Goal: Task Accomplishment & Management: Use online tool/utility

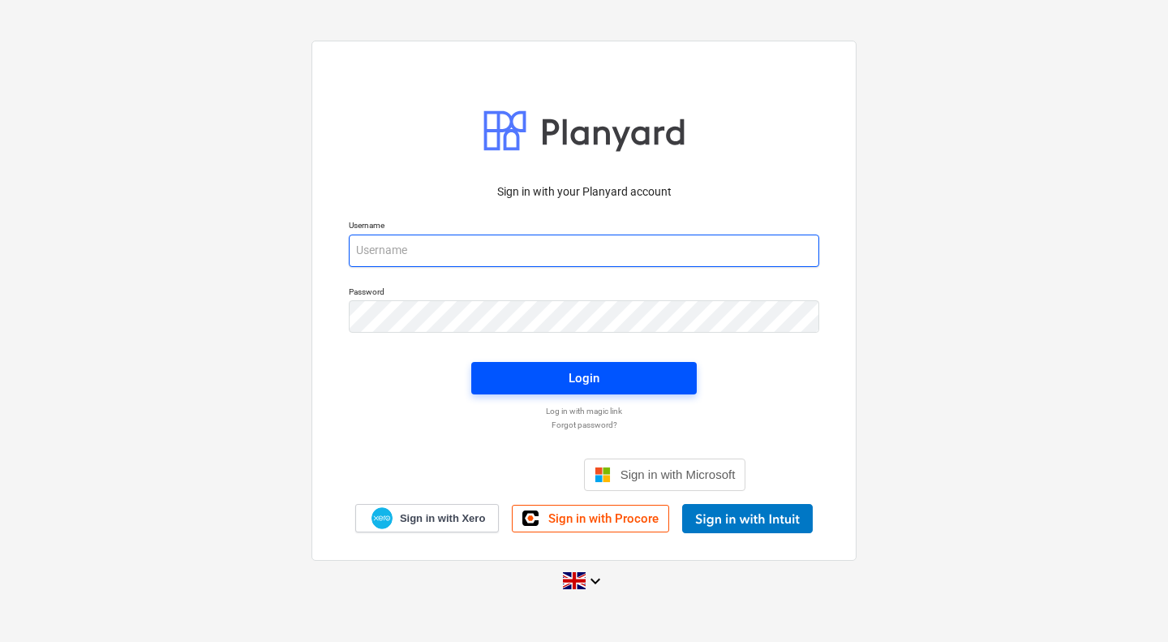
type input "[PERSON_NAME][EMAIL_ADDRESS][PERSON_NAME][DOMAIN_NAME]"
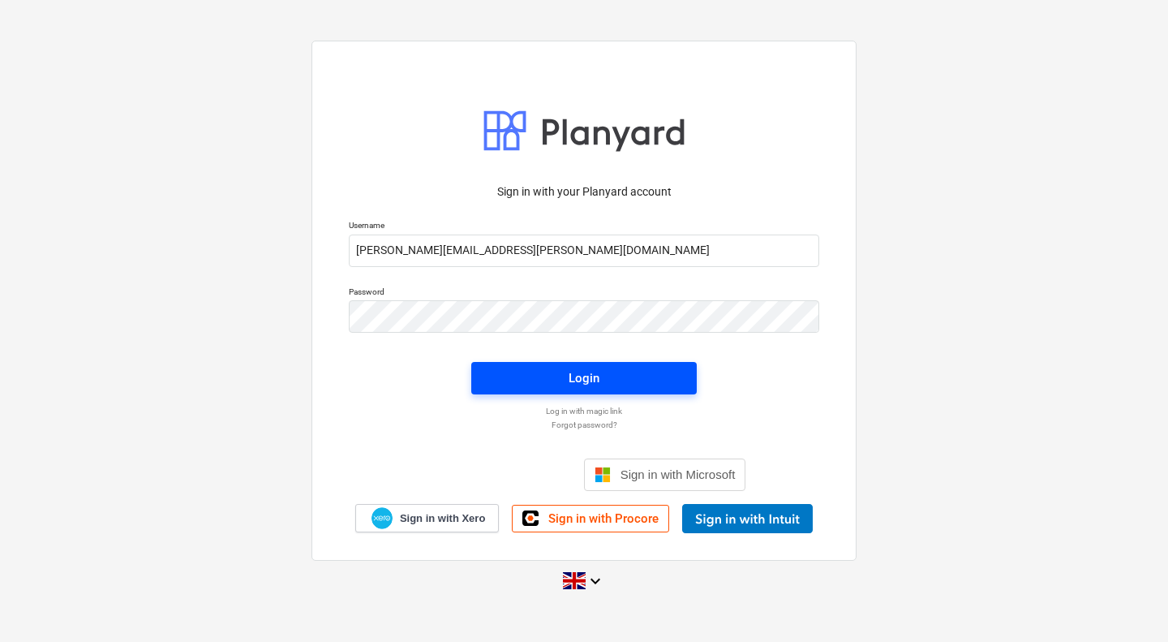
click at [582, 378] on div "Login" at bounding box center [584, 378] width 31 height 21
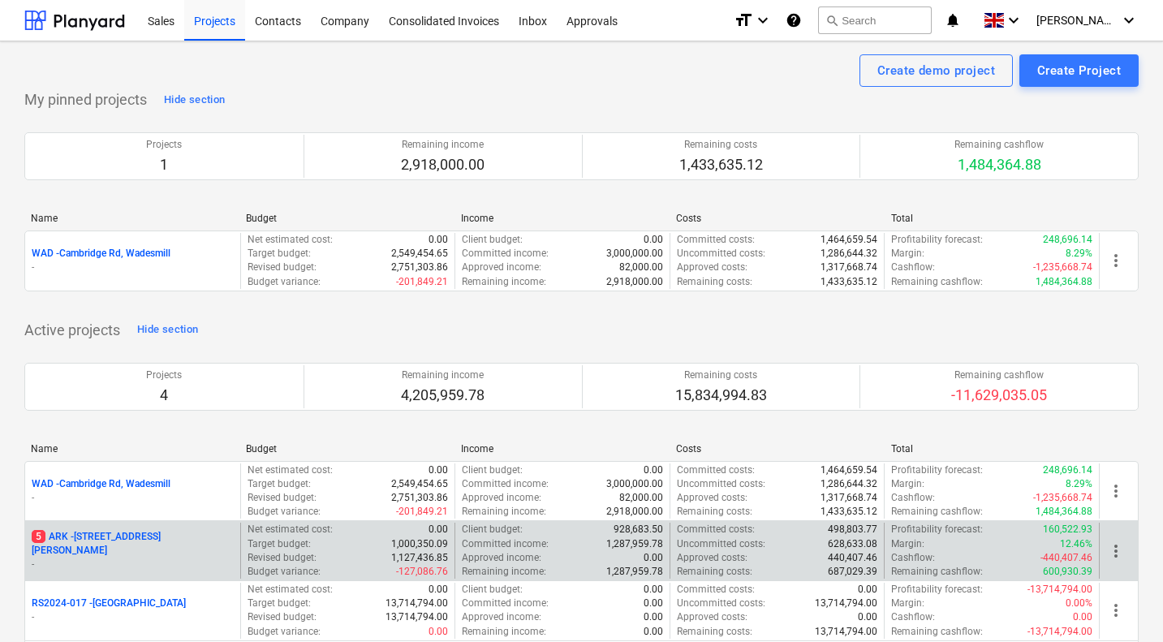
click at [104, 548] on p "5 ARK - 2 Galley [PERSON_NAME]" at bounding box center [133, 544] width 202 height 28
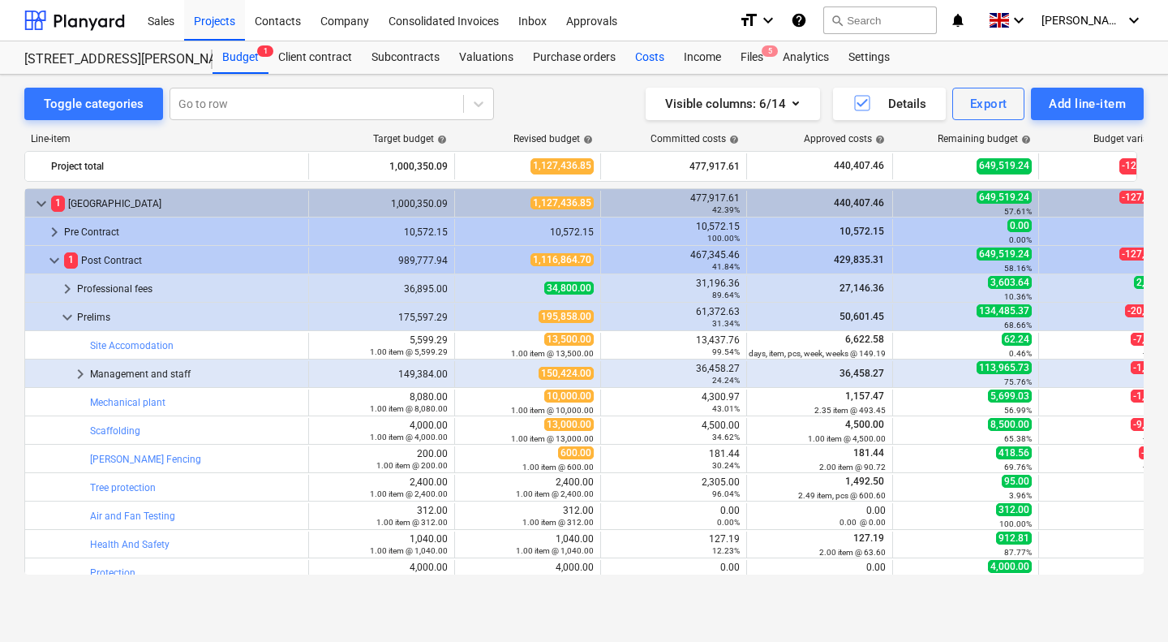
click at [646, 53] on div "Costs" at bounding box center [650, 57] width 49 height 32
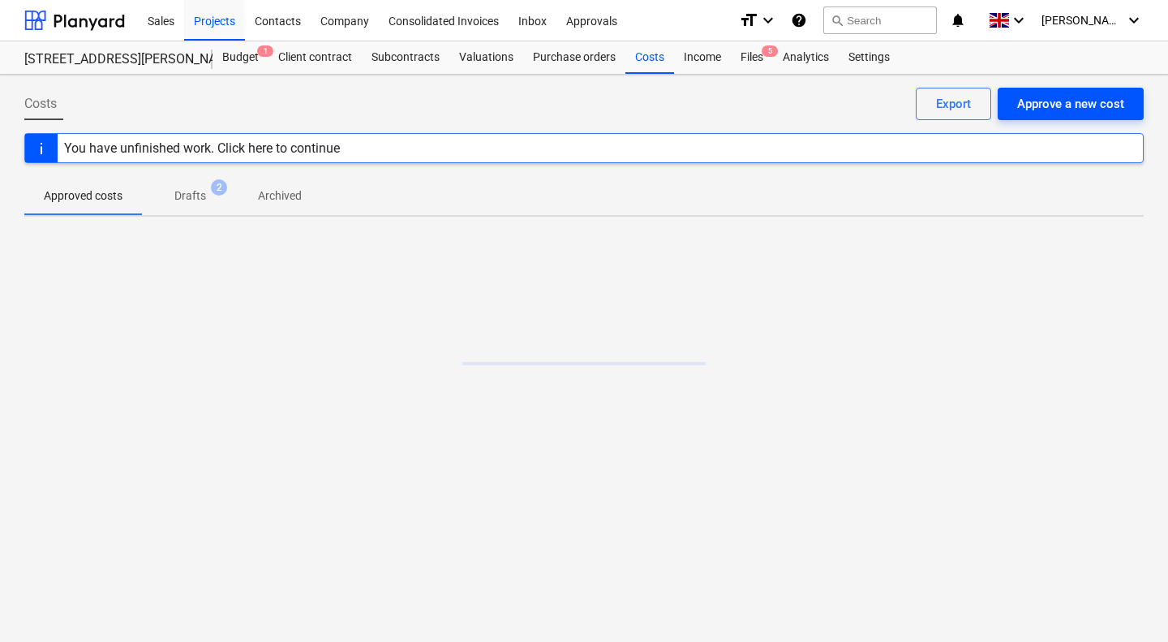
click at [1083, 102] on div "Approve a new cost" at bounding box center [1070, 103] width 107 height 21
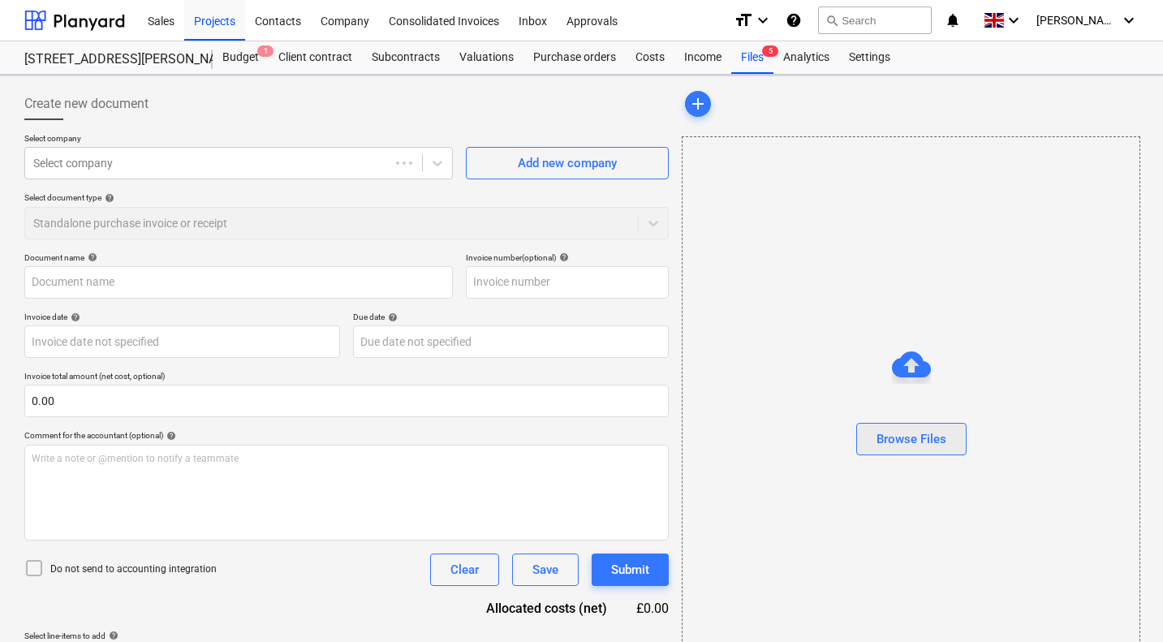
click at [918, 442] on div "Browse Files" at bounding box center [911, 438] width 70 height 21
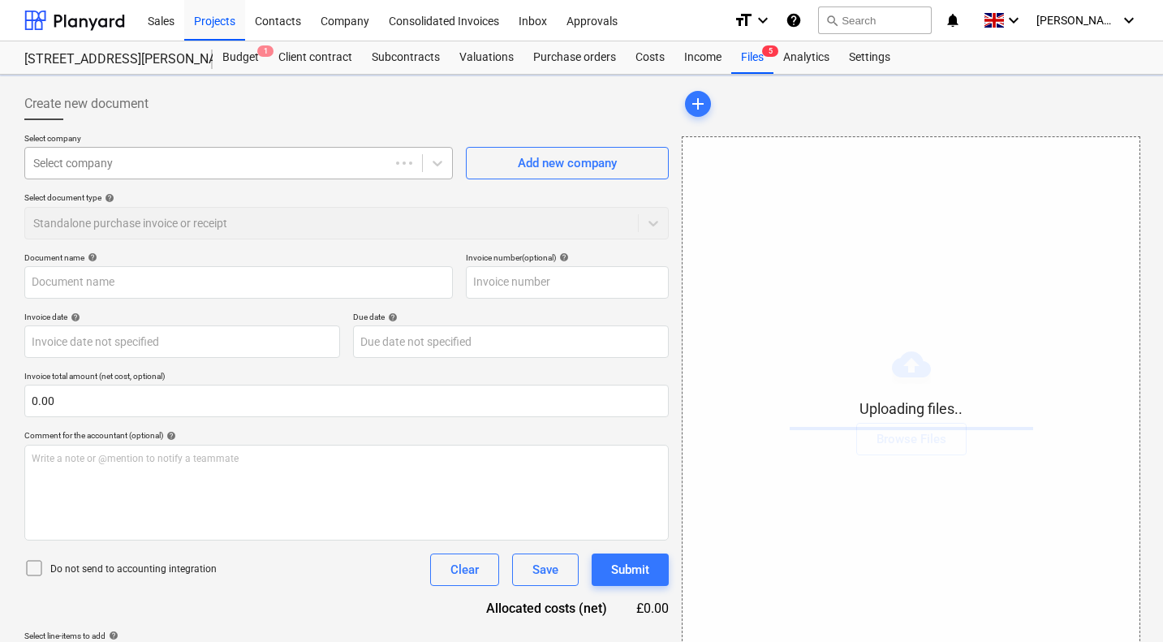
click at [166, 160] on div at bounding box center [207, 163] width 348 height 16
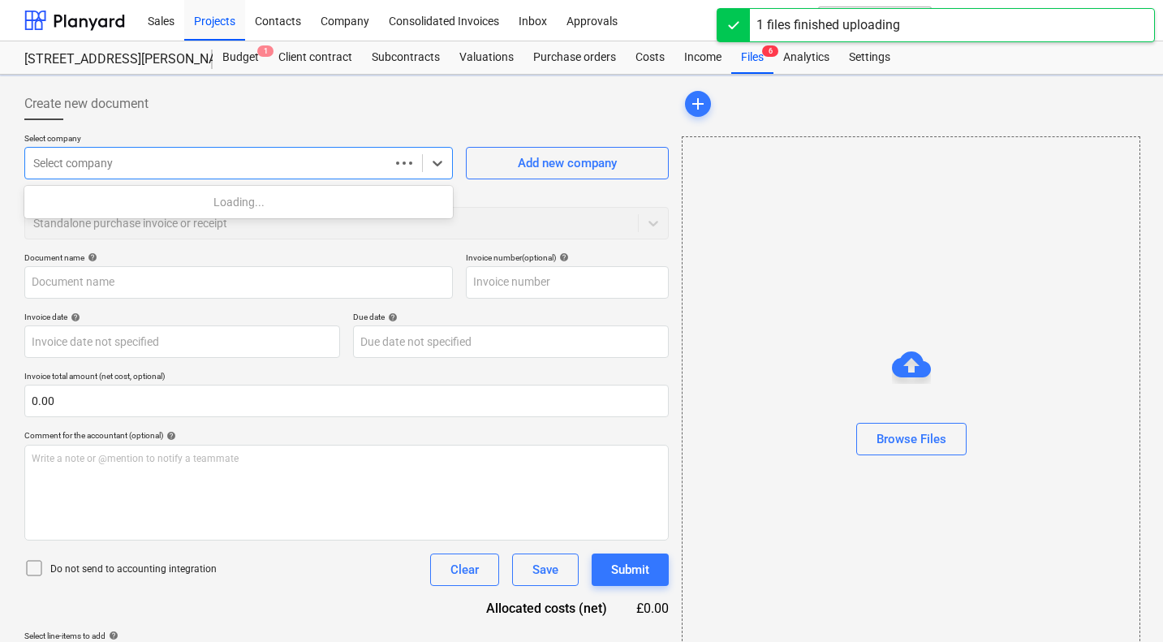
type input "m"
type input "[PERSON_NAME] timesheet.pdf"
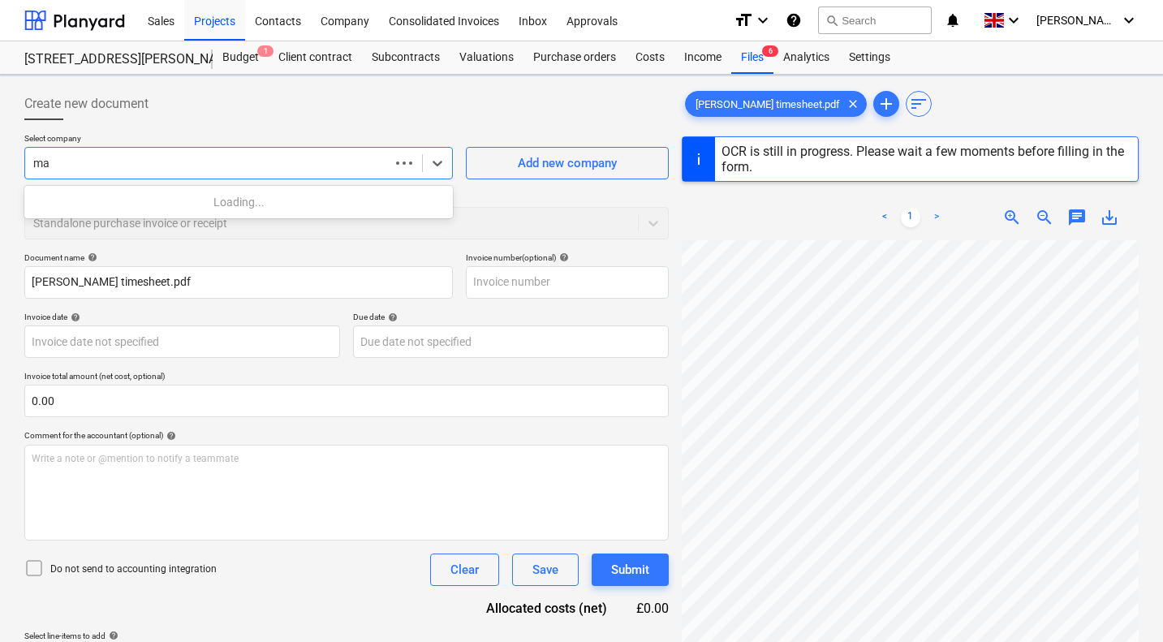
type input "m"
click at [314, 101] on div "Create new document" at bounding box center [346, 104] width 644 height 32
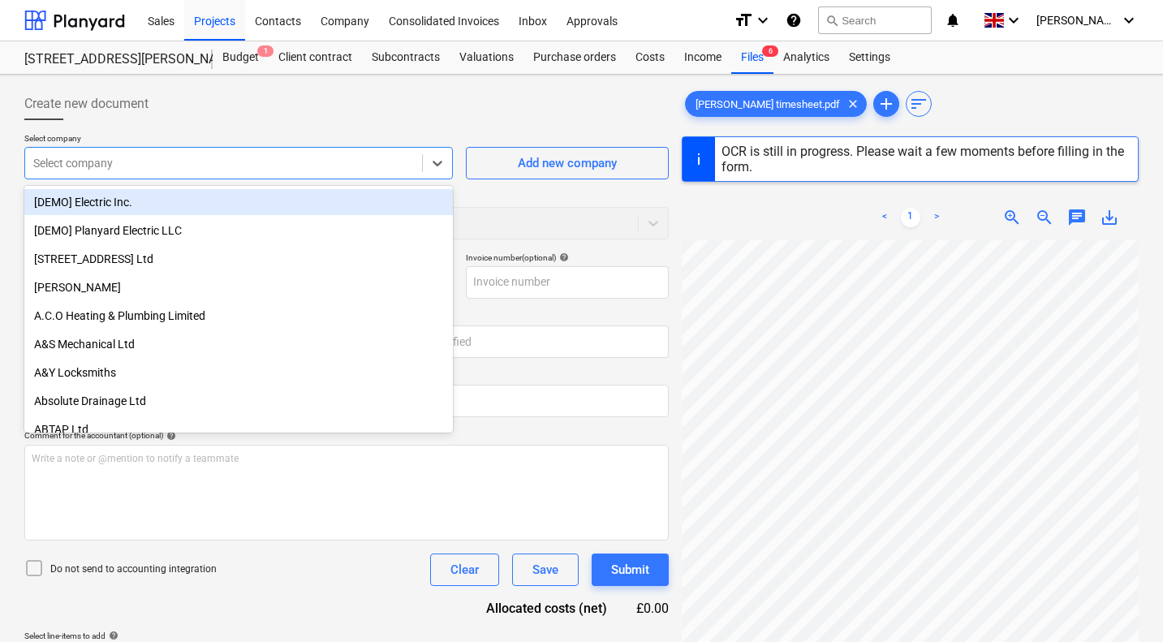
click at [119, 161] on div at bounding box center [223, 163] width 381 height 16
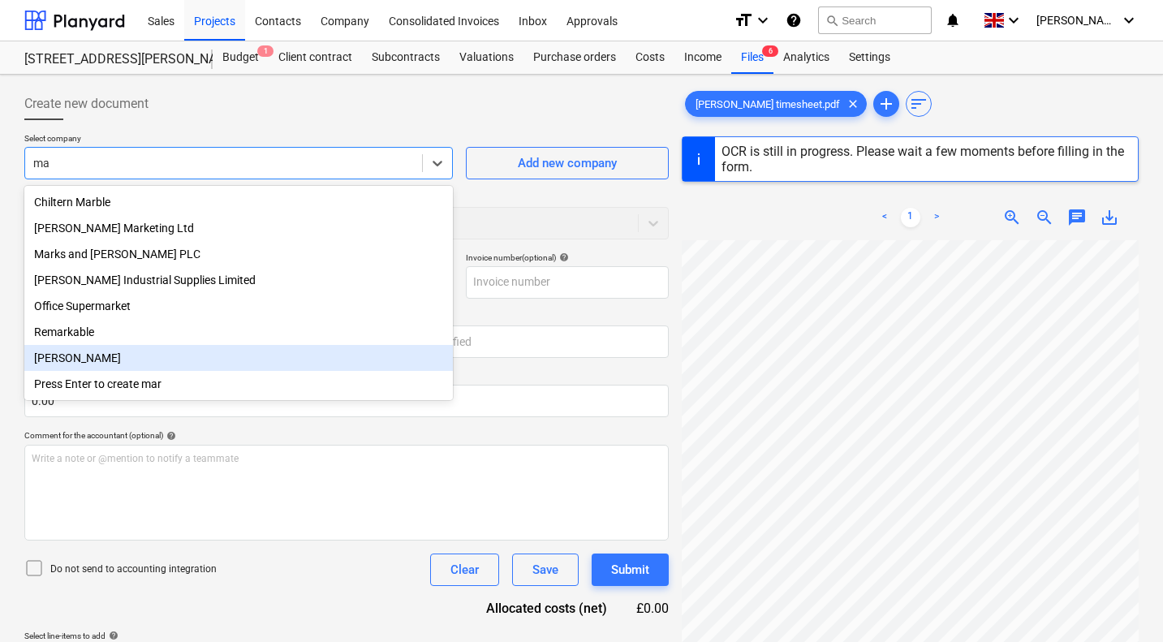
type input "m"
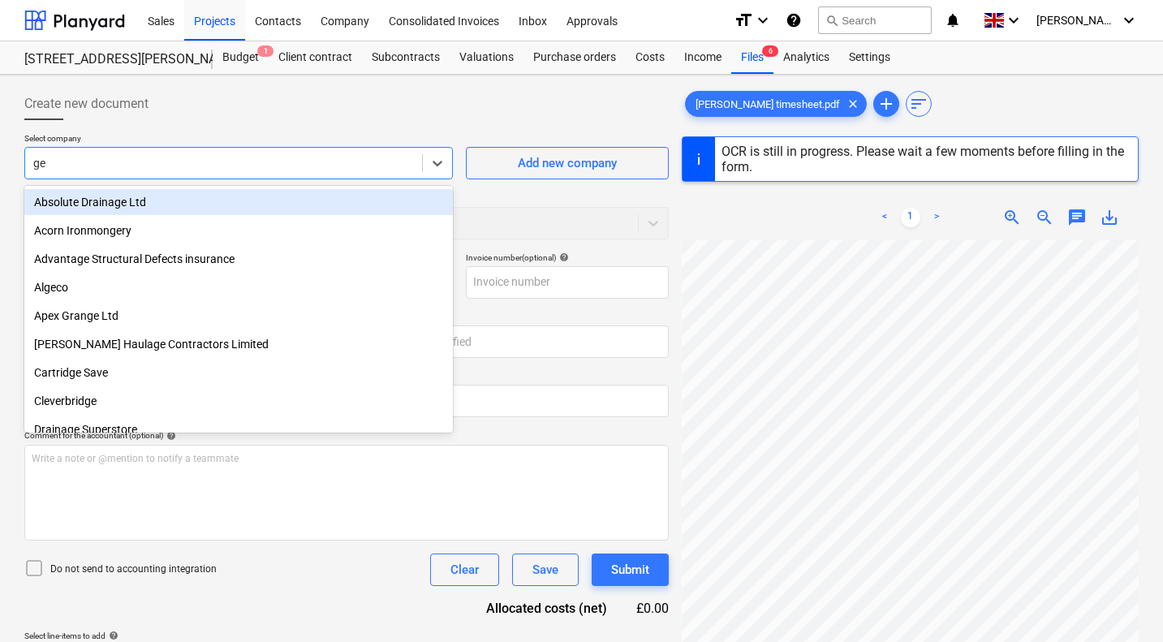
type input "ger"
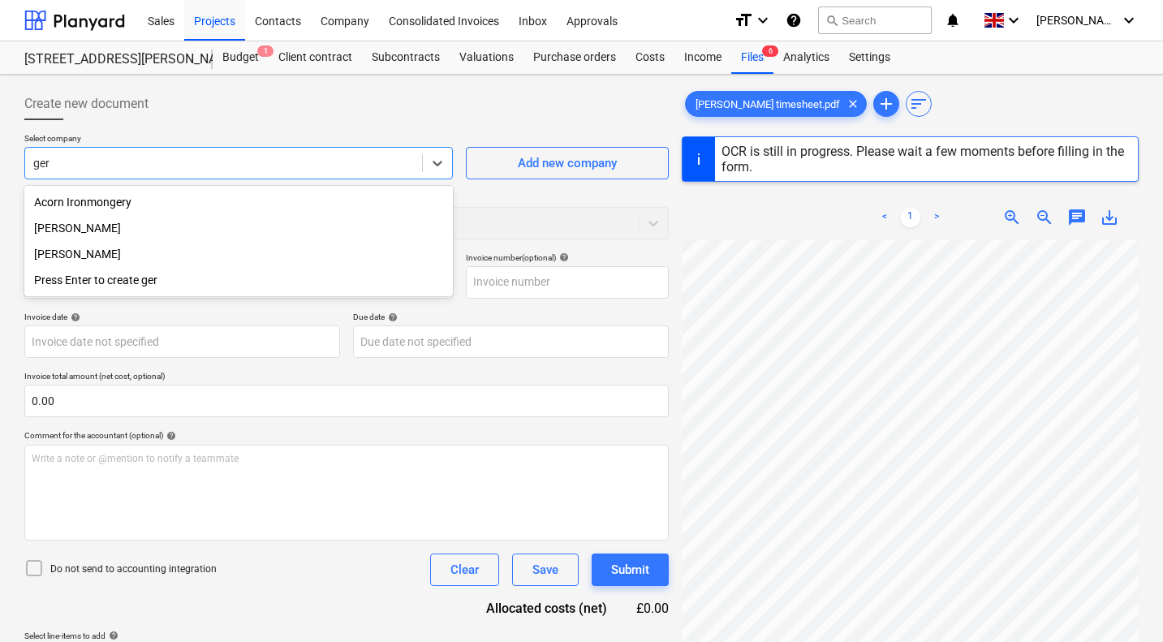
click at [88, 225] on div "[PERSON_NAME]" at bounding box center [238, 228] width 428 height 26
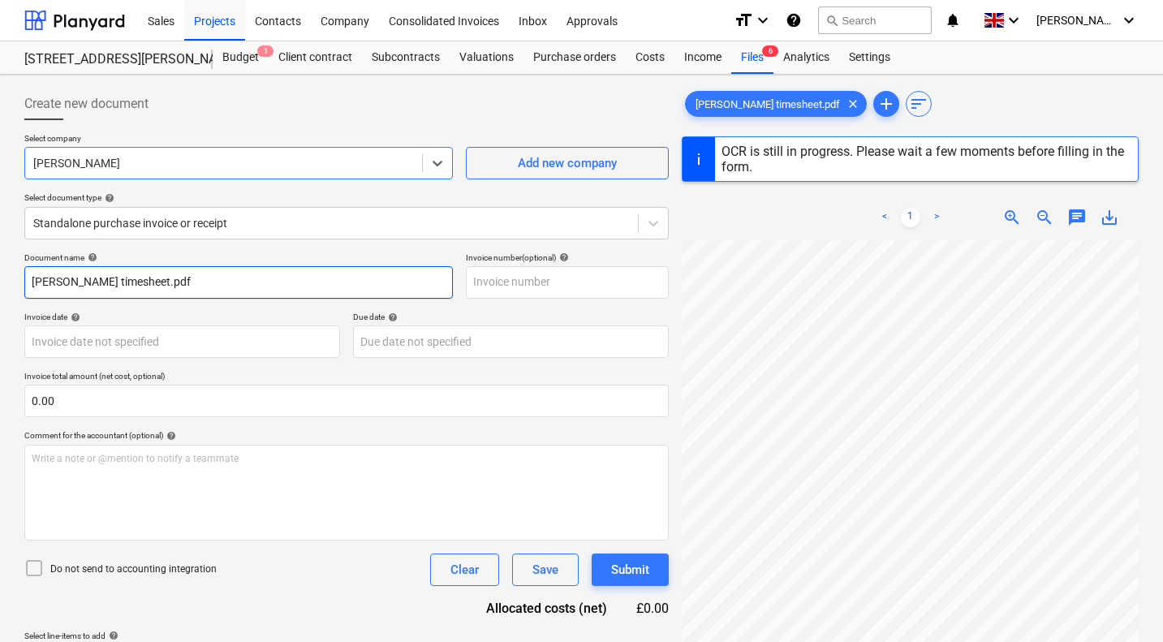
click at [152, 289] on input "[PERSON_NAME] timesheet.pdf" at bounding box center [238, 282] width 428 height 32
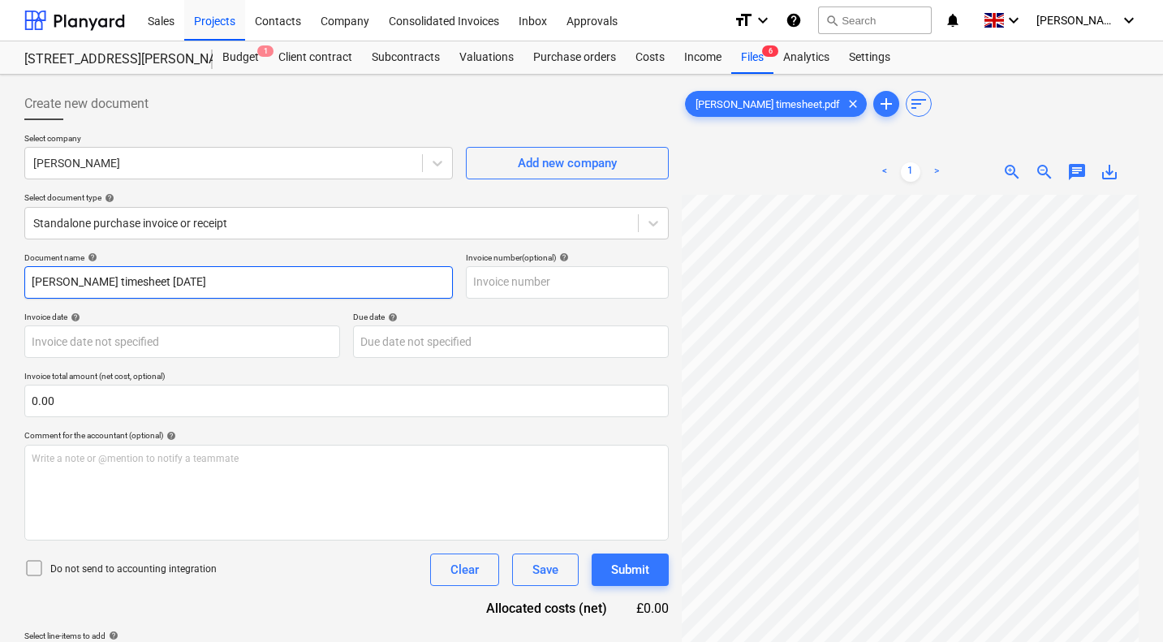
type input "[PERSON_NAME] timesheet [DATE]"
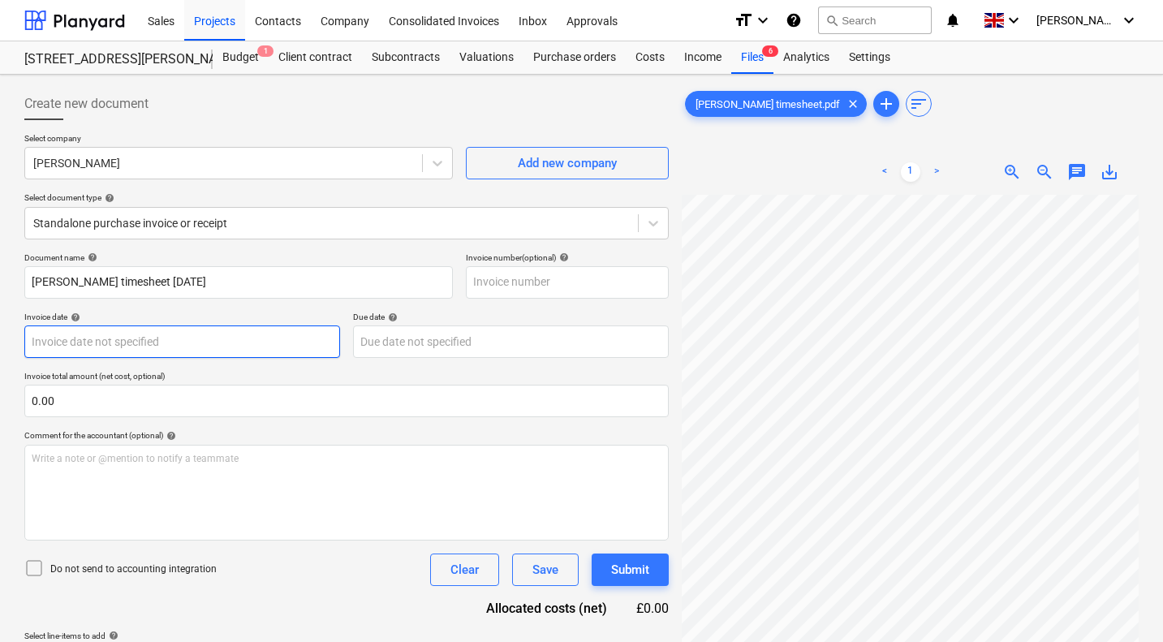
click at [131, 337] on body "Sales Projects Contacts Company Consolidated Invoices Inbox Approvals format_si…" at bounding box center [581, 321] width 1163 height 642
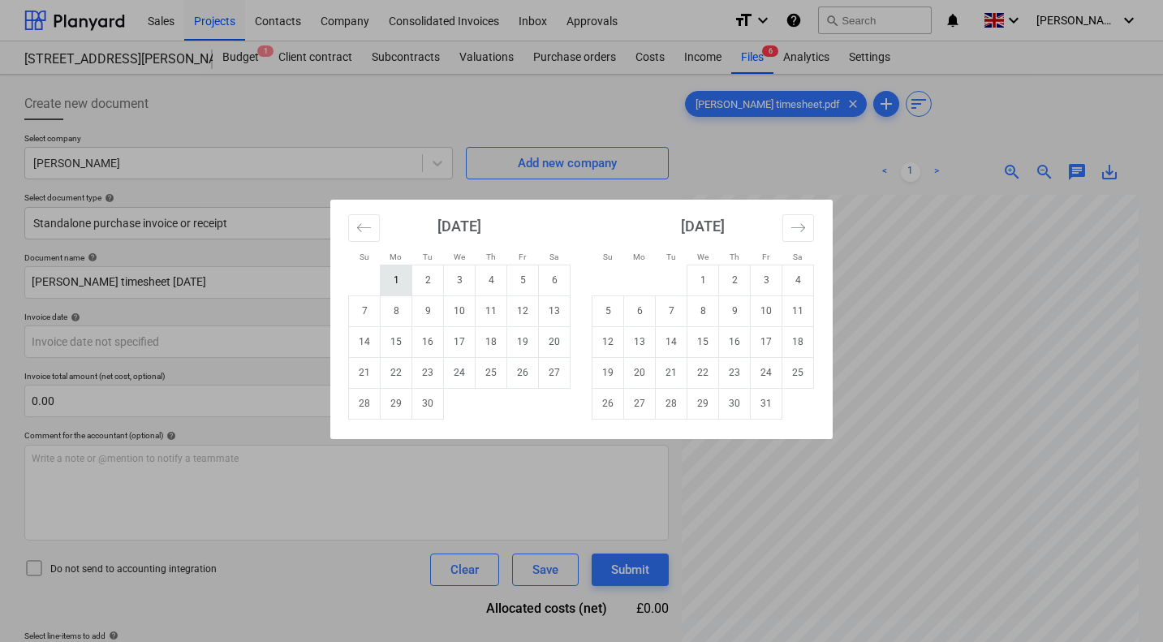
click at [394, 277] on td "1" at bounding box center [397, 280] width 32 height 31
type input "[DATE]"
click at [388, 338] on body "Sales Projects Contacts Company Consolidated Invoices Inbox Approvals format_si…" at bounding box center [581, 321] width 1163 height 642
click at [389, 279] on td "1" at bounding box center [397, 280] width 32 height 31
type input "[DATE]"
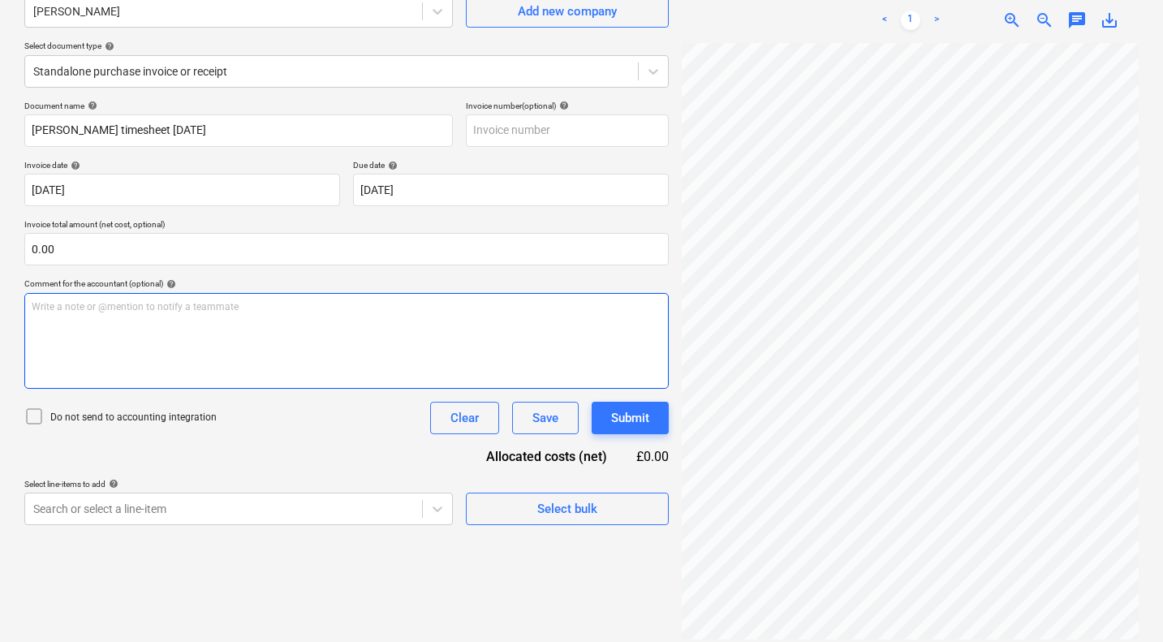
scroll to position [464, 18]
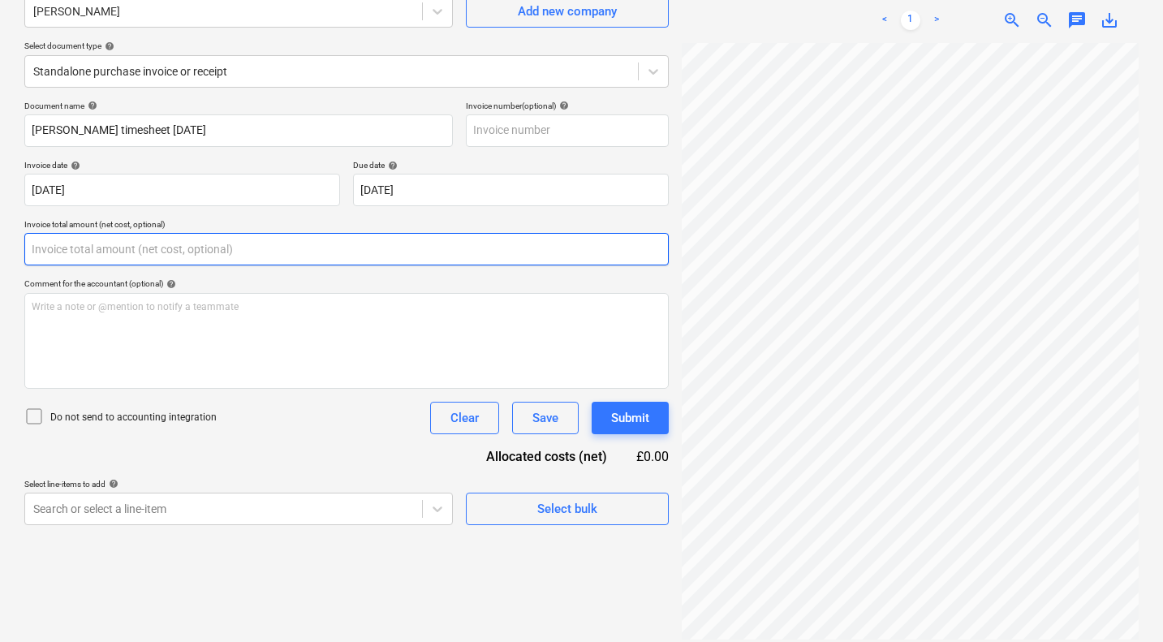
click at [271, 257] on input "text" at bounding box center [346, 249] width 644 height 32
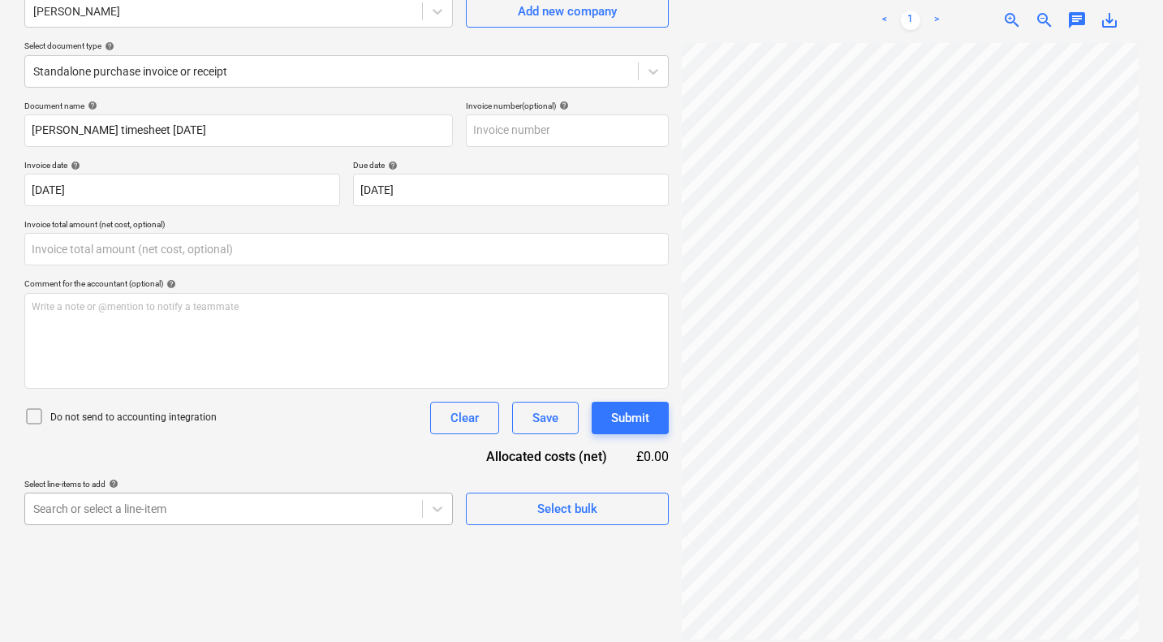
type input "0.00"
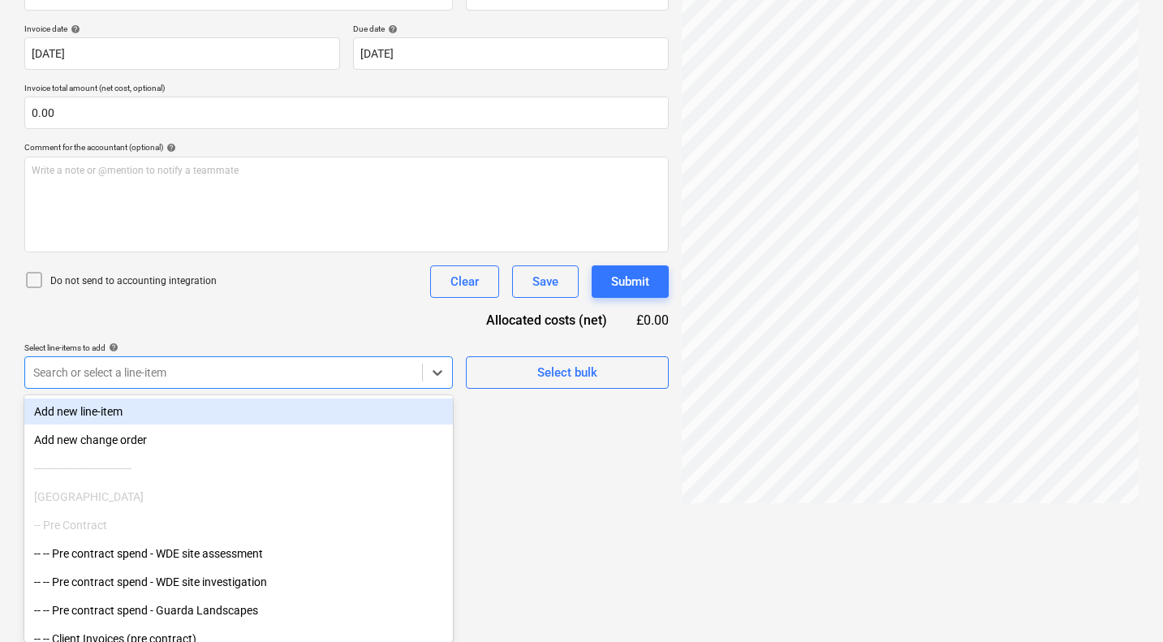
click at [222, 354] on body "Sales Projects Contacts Company Consolidated Invoices Inbox Approvals format_si…" at bounding box center [581, 33] width 1163 height 642
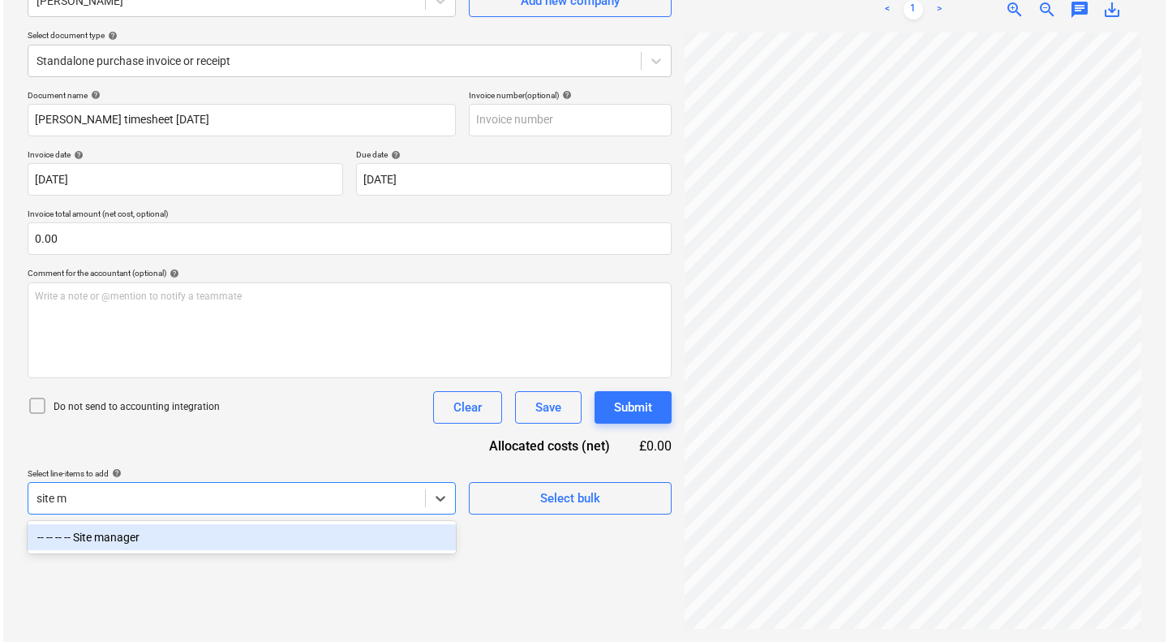
scroll to position [162, 0]
type input "site man"
click at [239, 540] on div "-- -- -- -- Site manager" at bounding box center [238, 537] width 428 height 26
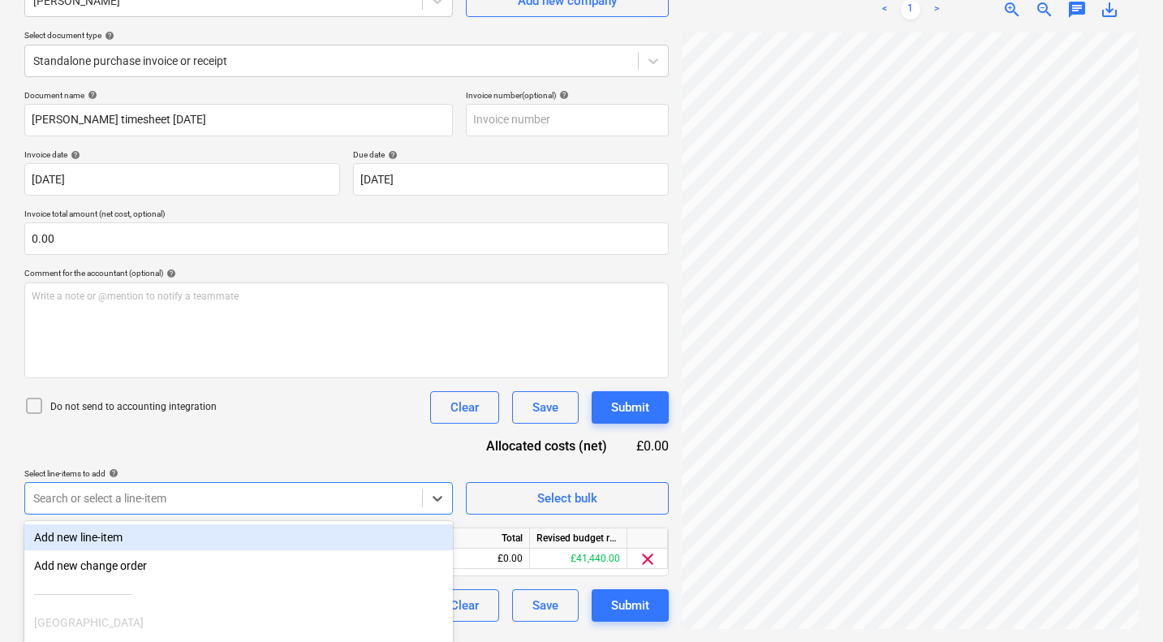
click at [336, 428] on div "Document name help [PERSON_NAME] timesheet [DATE] Invoice number (optional) hel…" at bounding box center [346, 355] width 644 height 531
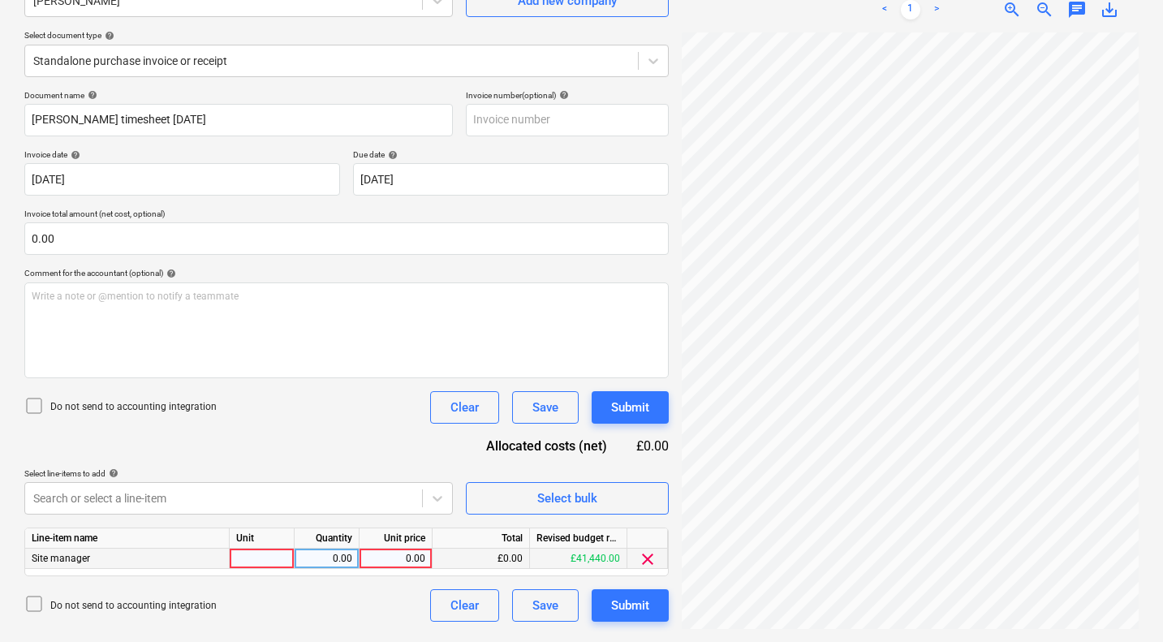
click at [260, 562] on div at bounding box center [262, 558] width 65 height 20
type input "days"
type input "300"
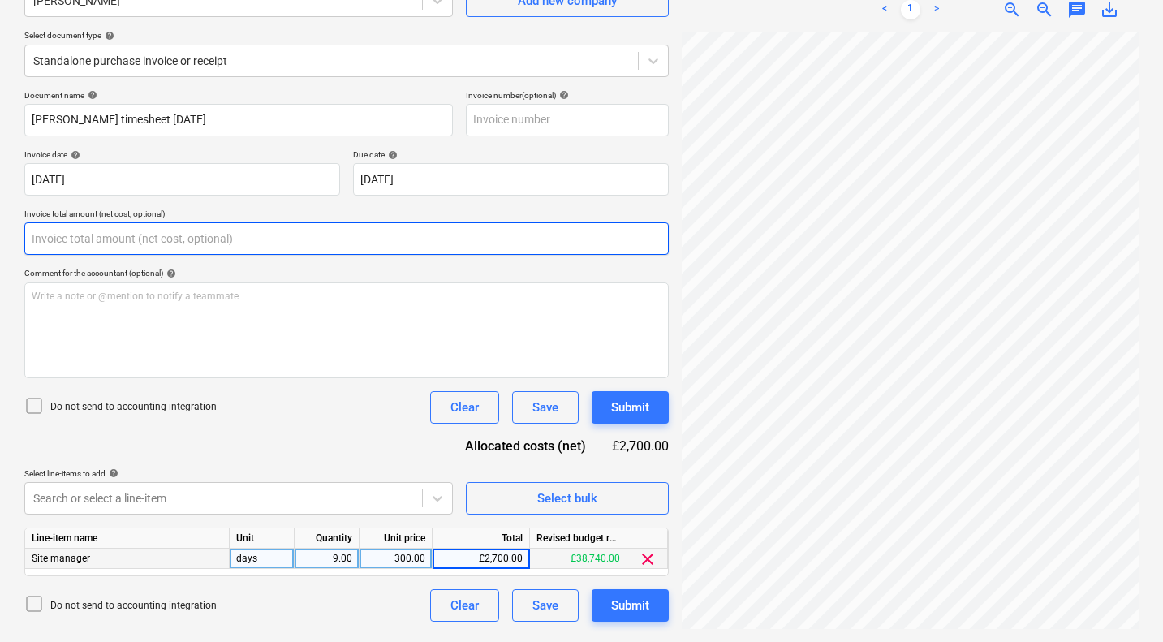
click at [128, 239] on input "text" at bounding box center [346, 238] width 644 height 32
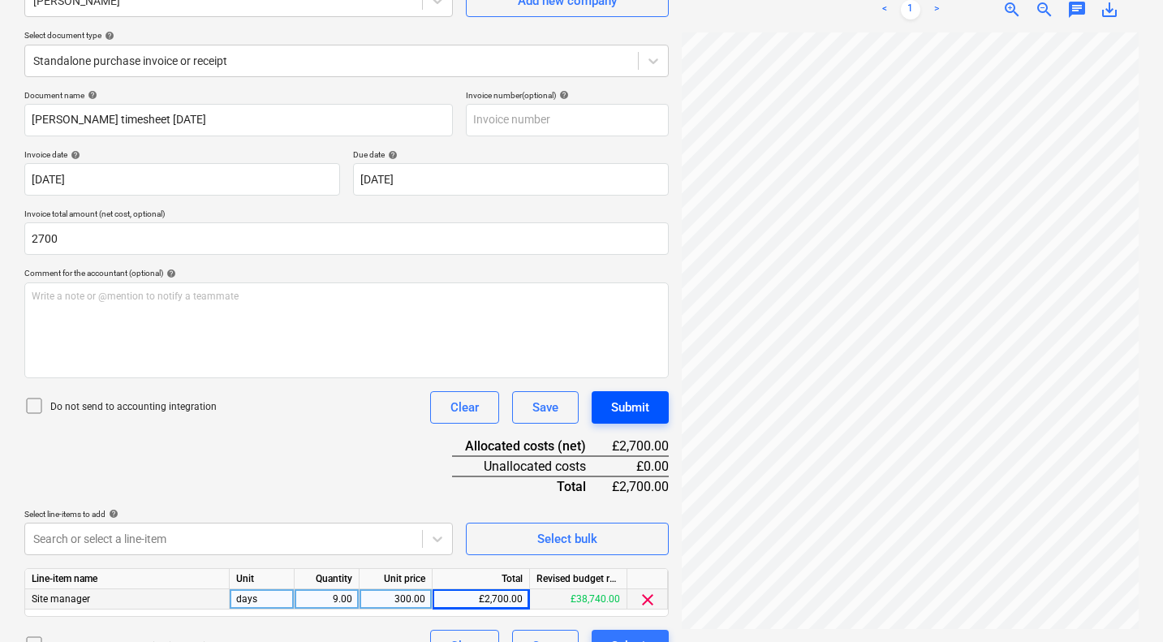
type input "2,700.00"
click at [630, 407] on div "Submit" at bounding box center [630, 407] width 38 height 21
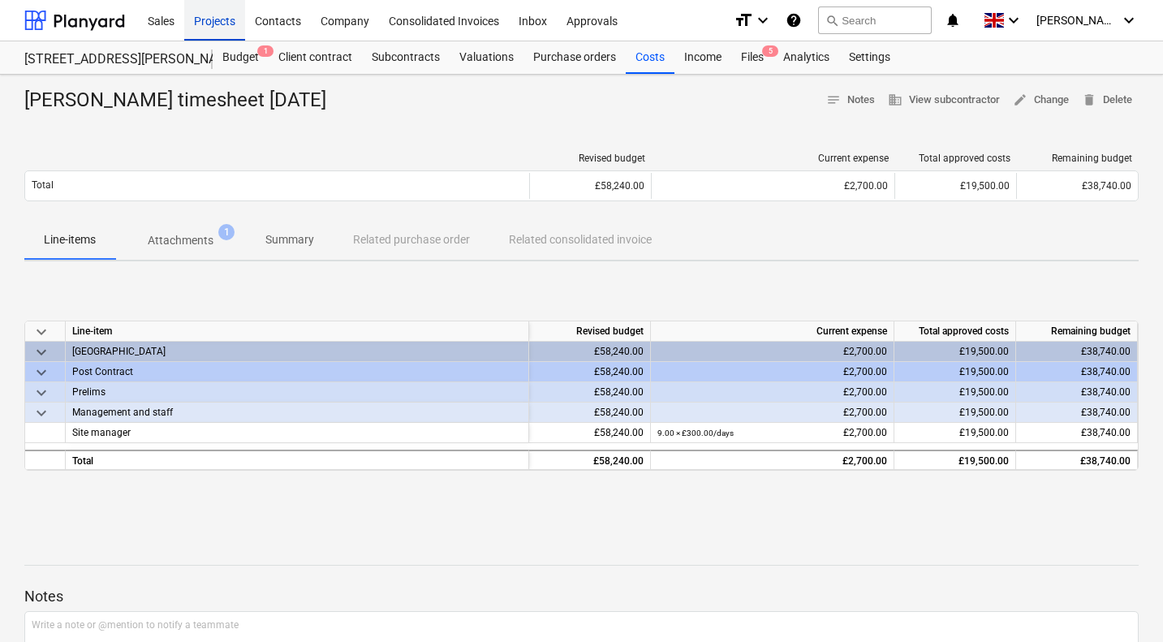
click at [214, 17] on div "Projects" at bounding box center [214, 19] width 61 height 41
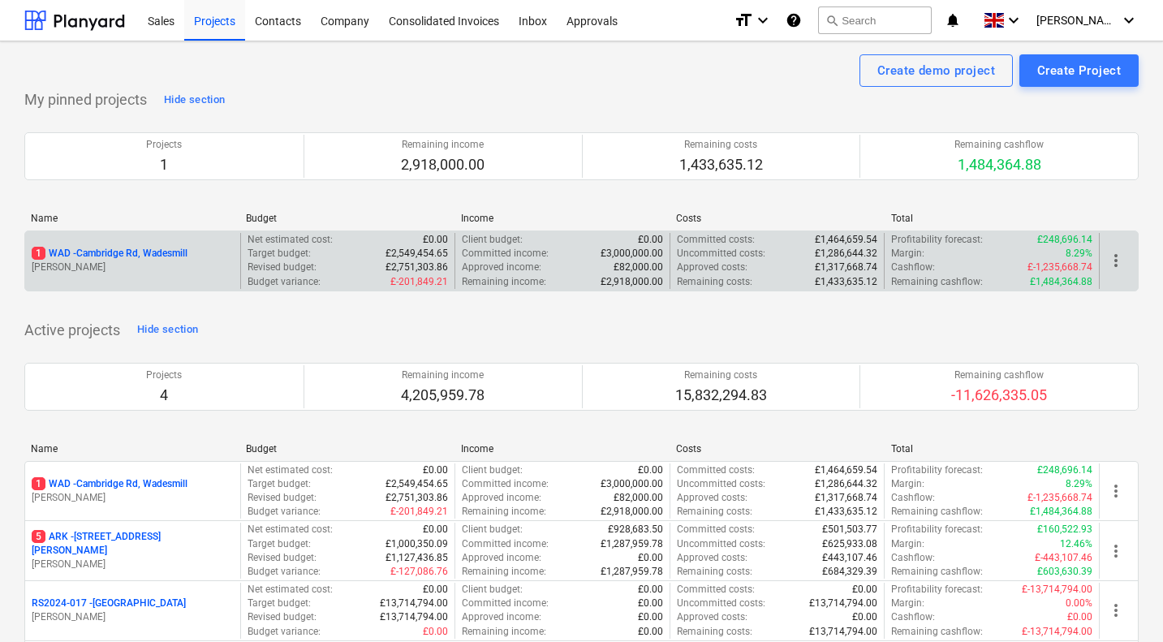
click at [157, 247] on p "1 WAD - Cambridge Rd, Wadesmill" at bounding box center [110, 254] width 156 height 14
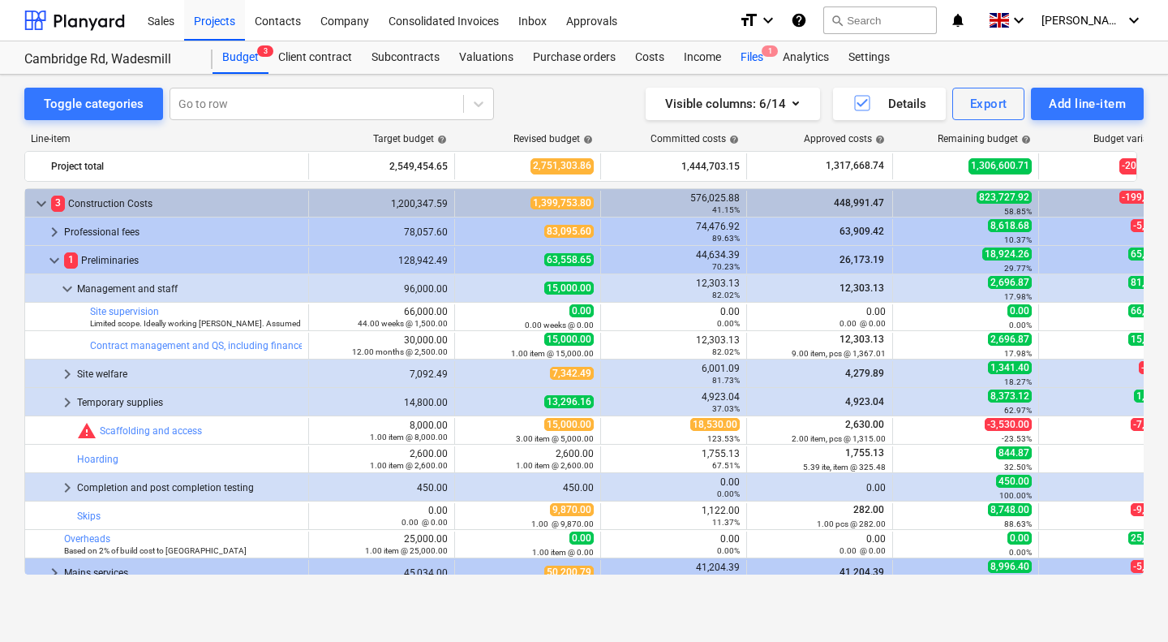
click at [759, 57] on div "Files 1" at bounding box center [752, 57] width 42 height 32
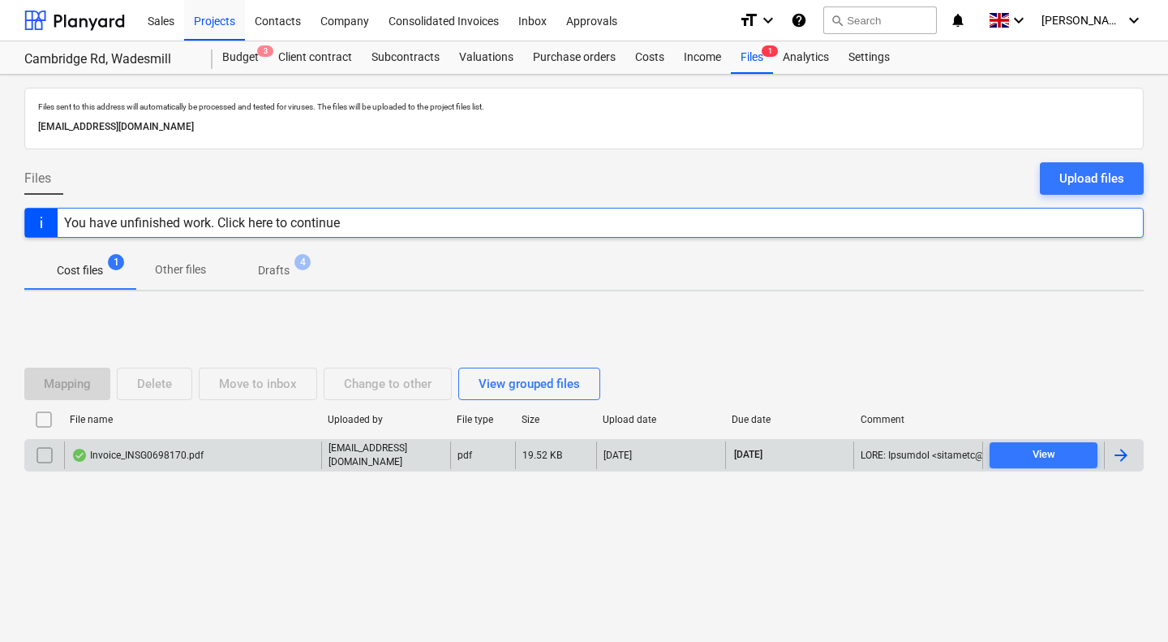
click at [196, 448] on div "Invoice_INSG0698170.pdf" at bounding box center [192, 455] width 257 height 28
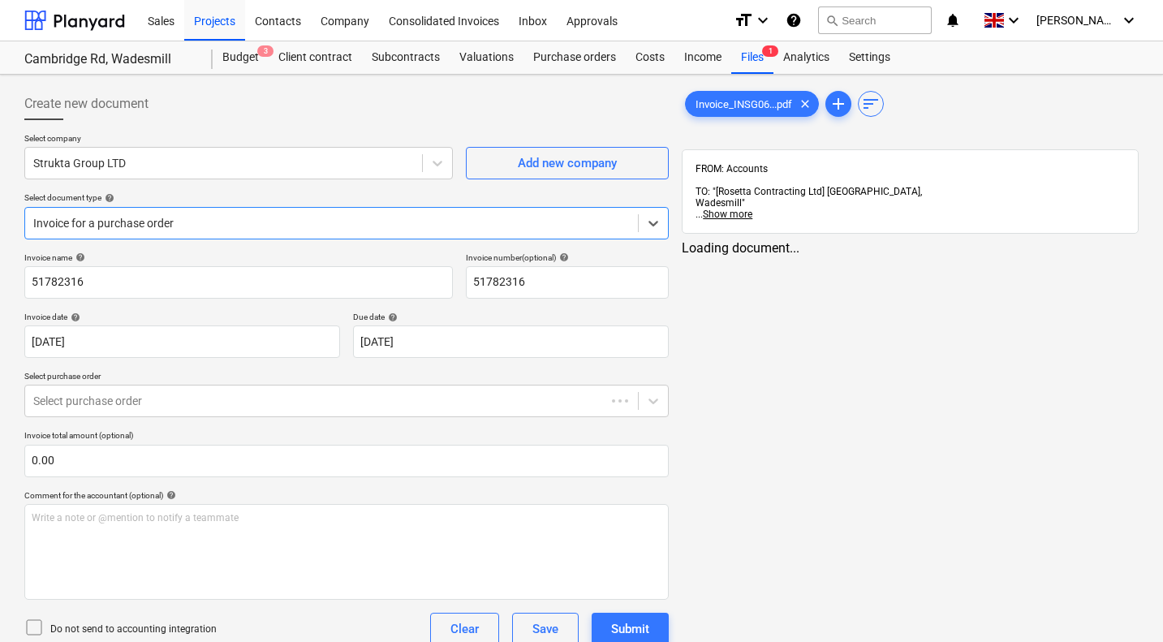
type input "51782316"
type input "[DATE]"
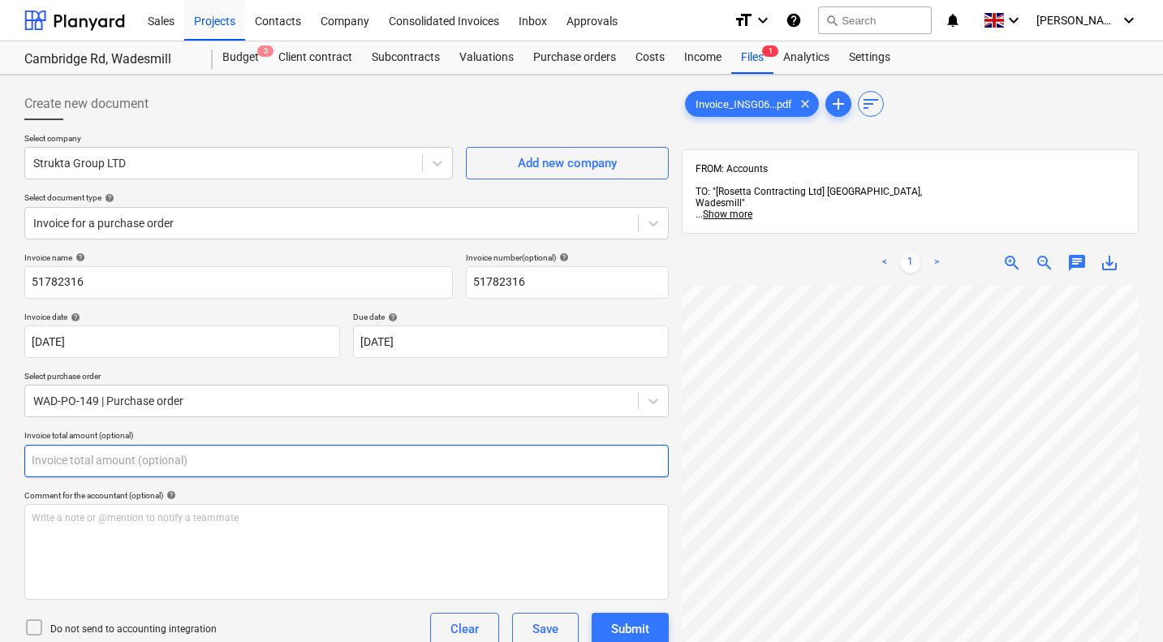
click at [100, 461] on input "text" at bounding box center [346, 461] width 644 height 32
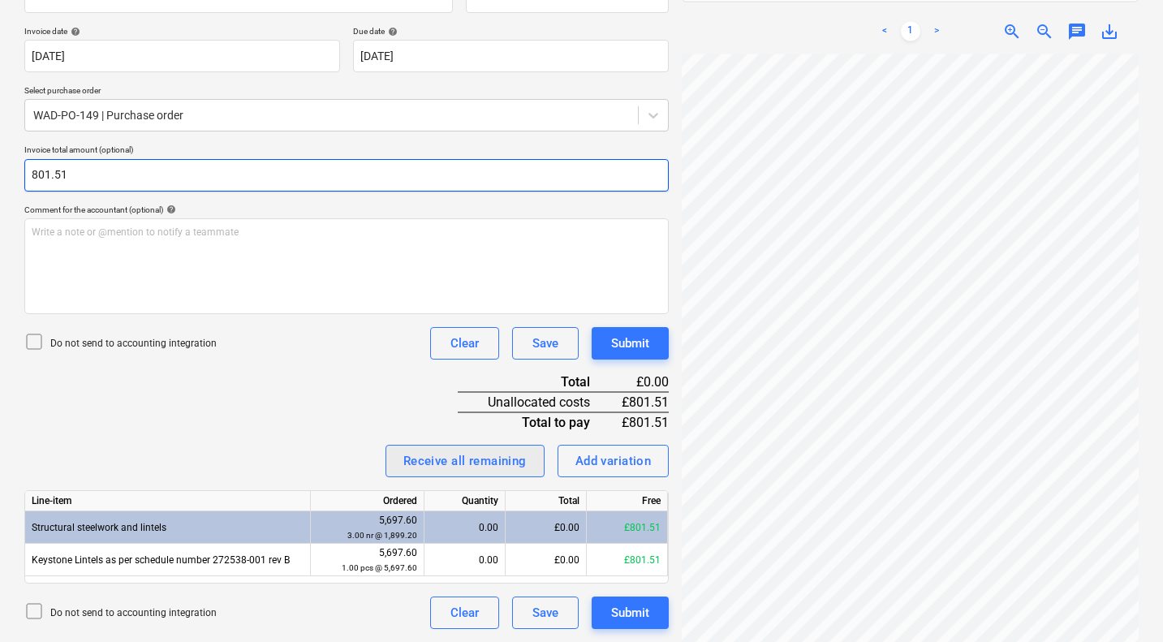
type input "801.51"
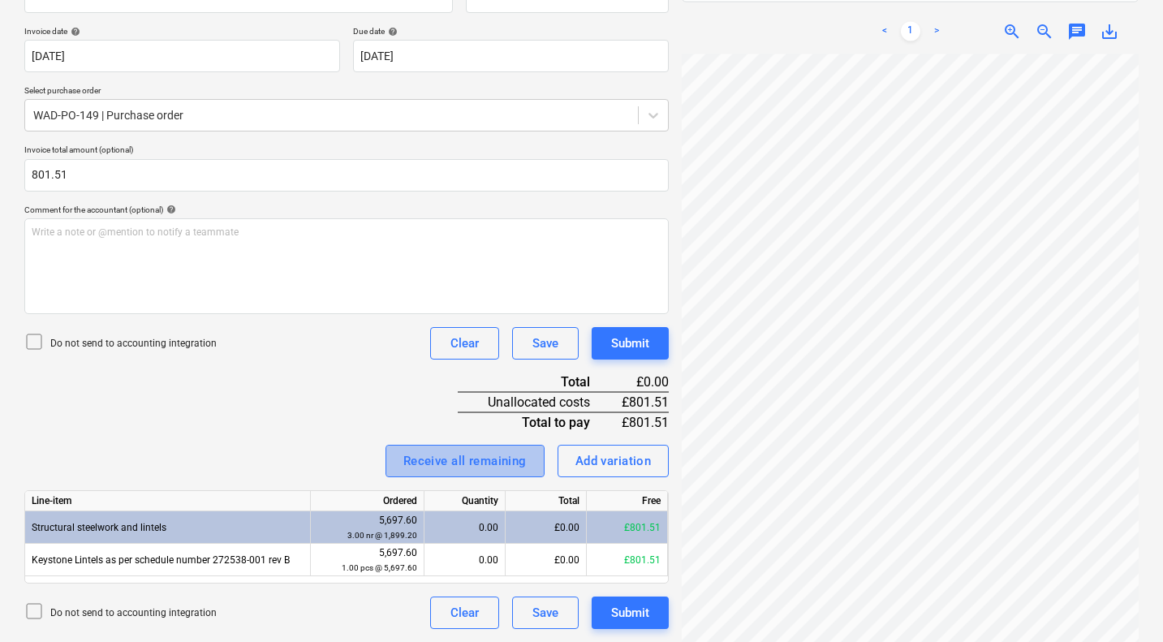
click at [455, 455] on div "Receive all remaining" at bounding box center [464, 460] width 123 height 21
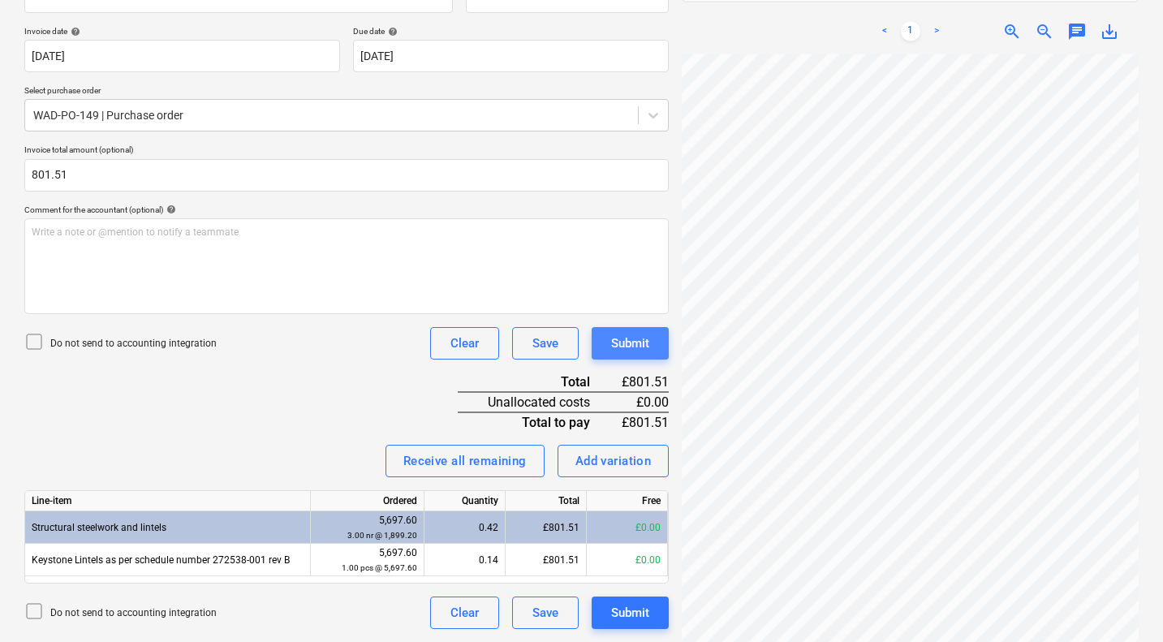
click at [639, 338] on div "Submit" at bounding box center [630, 343] width 38 height 21
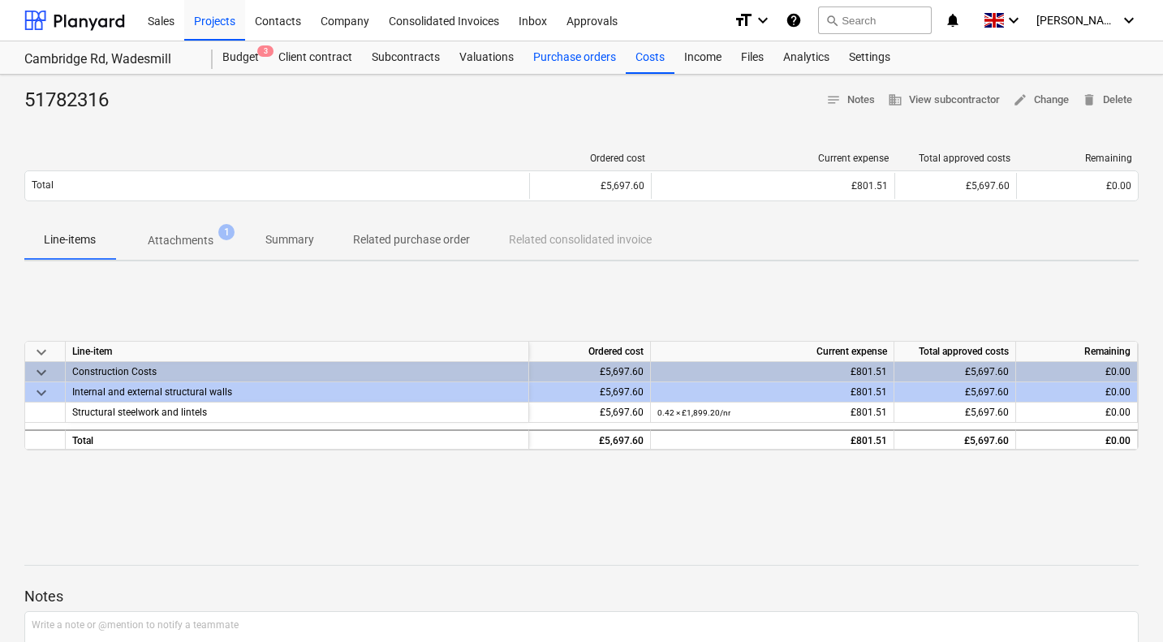
click at [581, 58] on div "Purchase orders" at bounding box center [574, 57] width 102 height 32
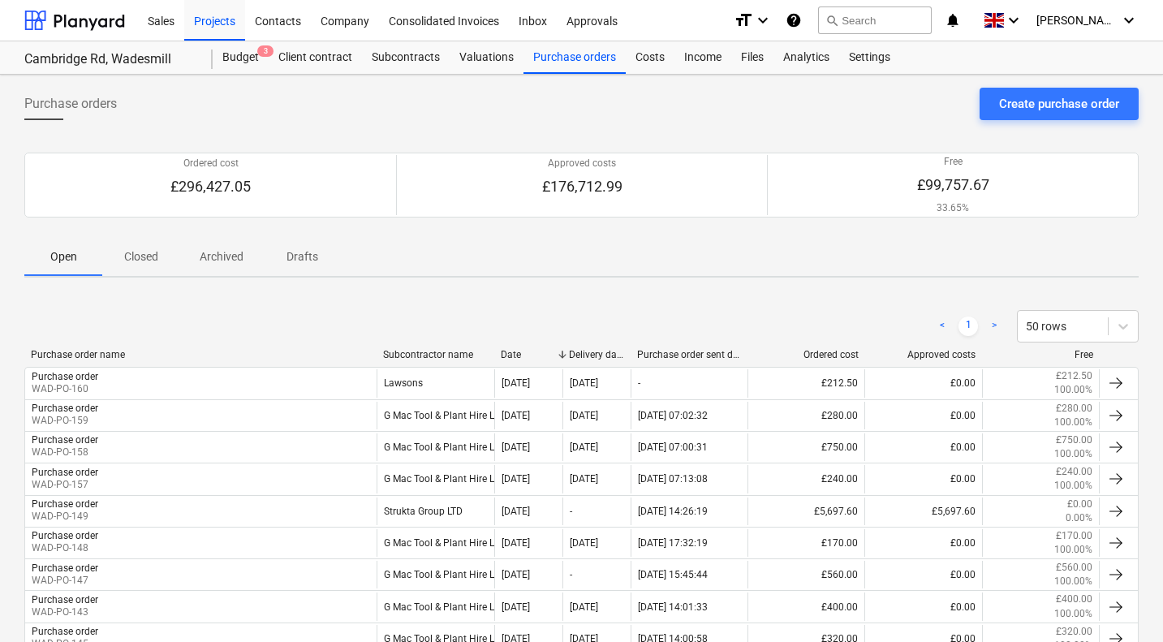
click at [419, 352] on div "Subcontractor name" at bounding box center [435, 354] width 105 height 11
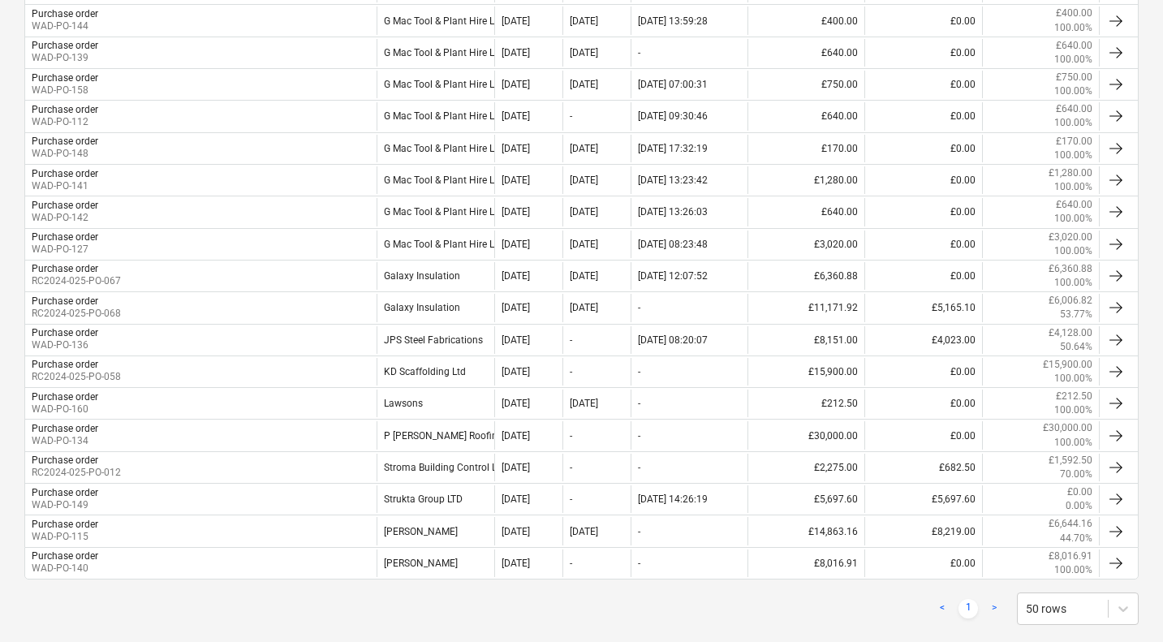
scroll to position [682, 0]
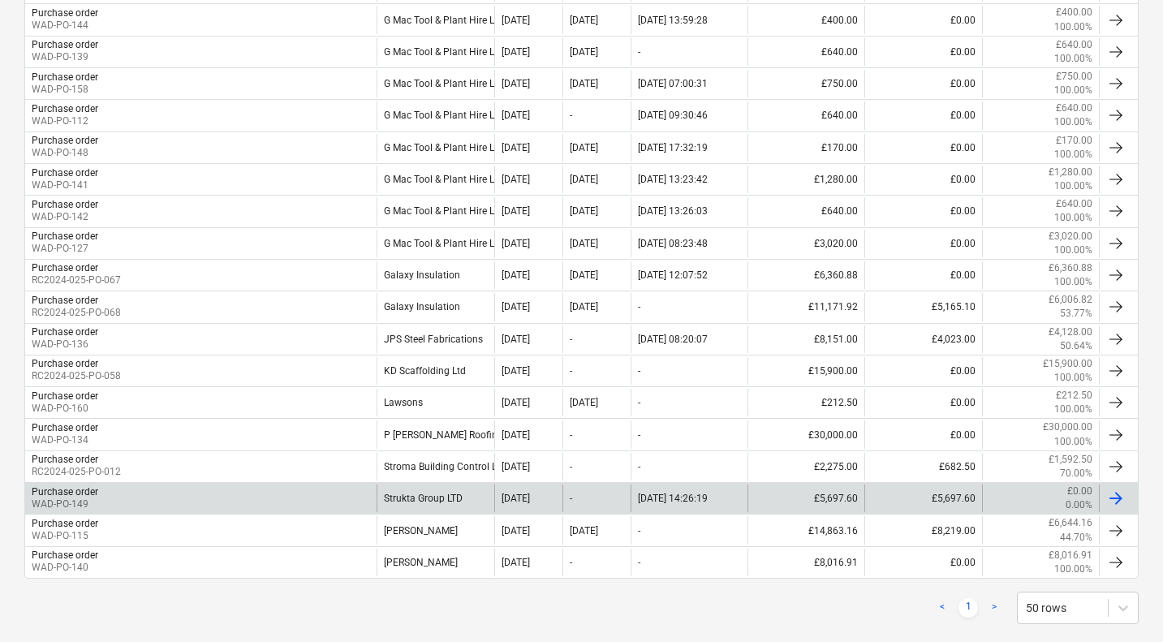
click at [458, 496] on div "Strukta Group LTD" at bounding box center [434, 498] width 117 height 28
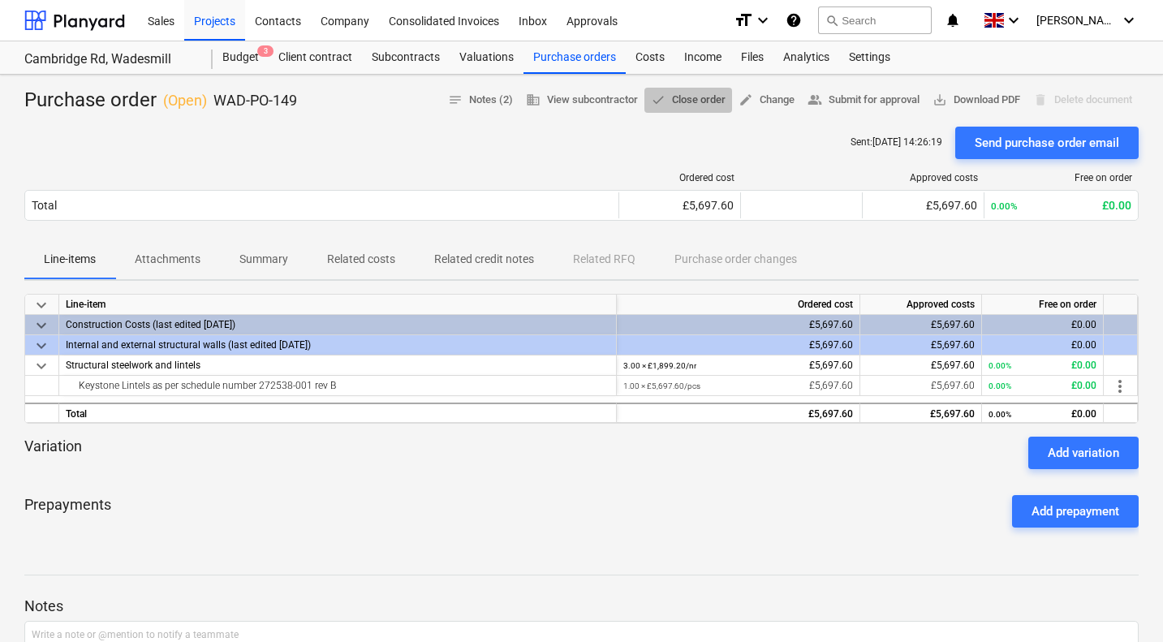
click at [673, 101] on span "done Close order" at bounding box center [688, 100] width 75 height 19
